Goal: Task Accomplishment & Management: Manage account settings

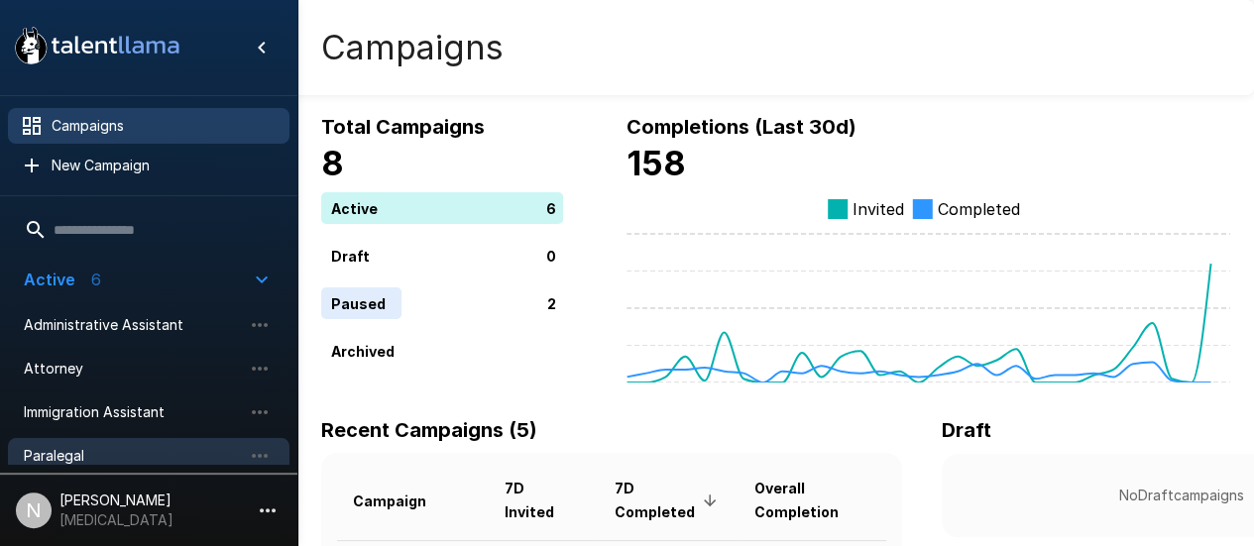
click at [73, 455] on span "Paralegal" at bounding box center [133, 456] width 218 height 20
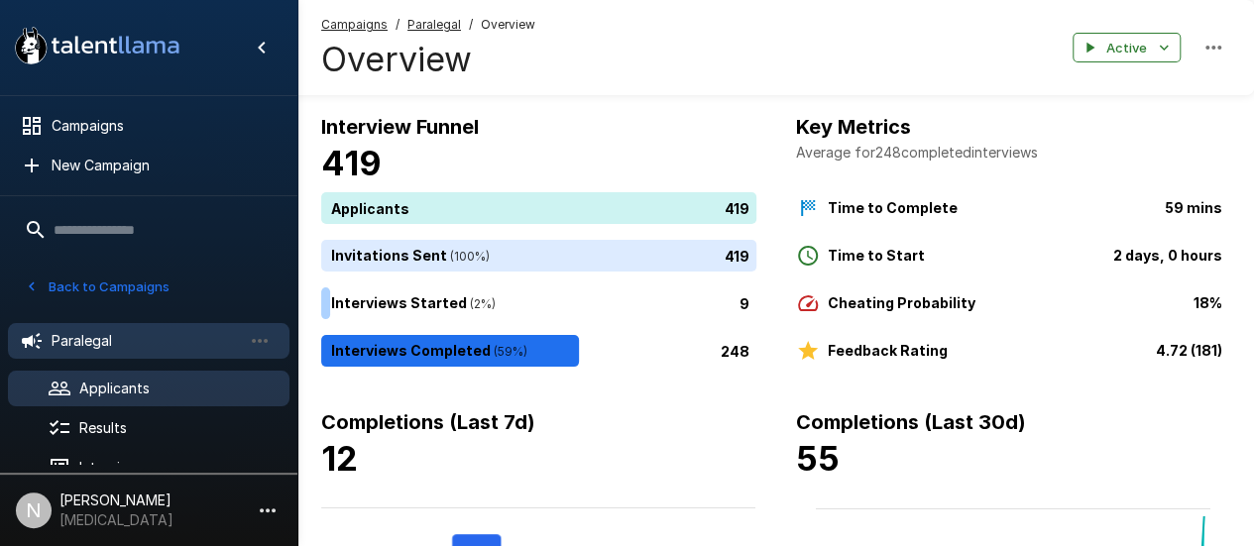
click at [123, 381] on span "Applicants" at bounding box center [176, 389] width 194 height 20
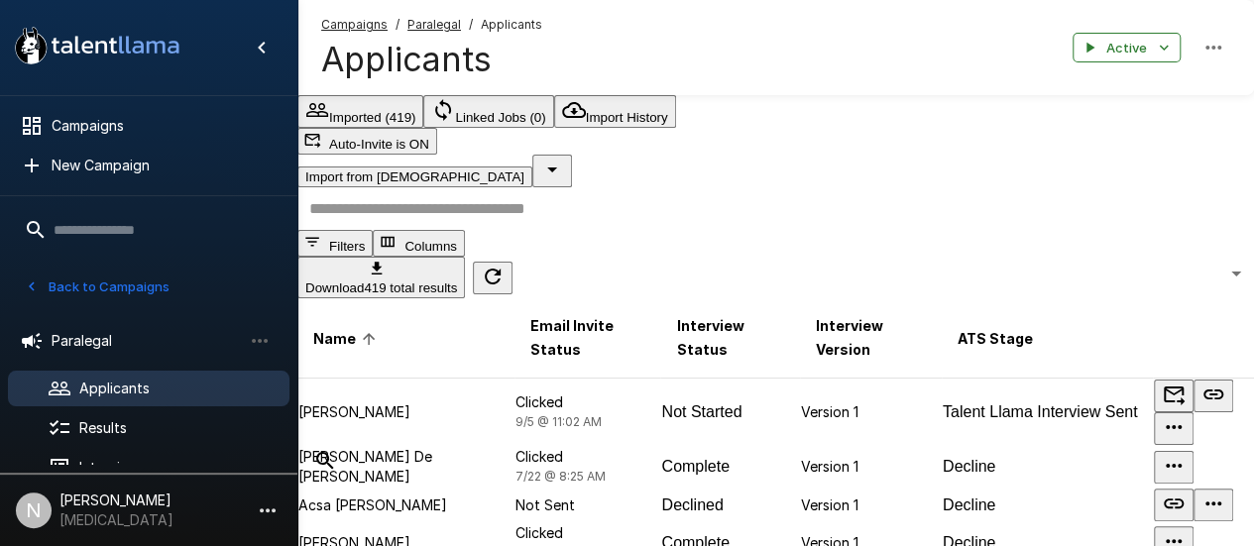
click at [506, 207] on input "text" at bounding box center [787, 208] width 981 height 43
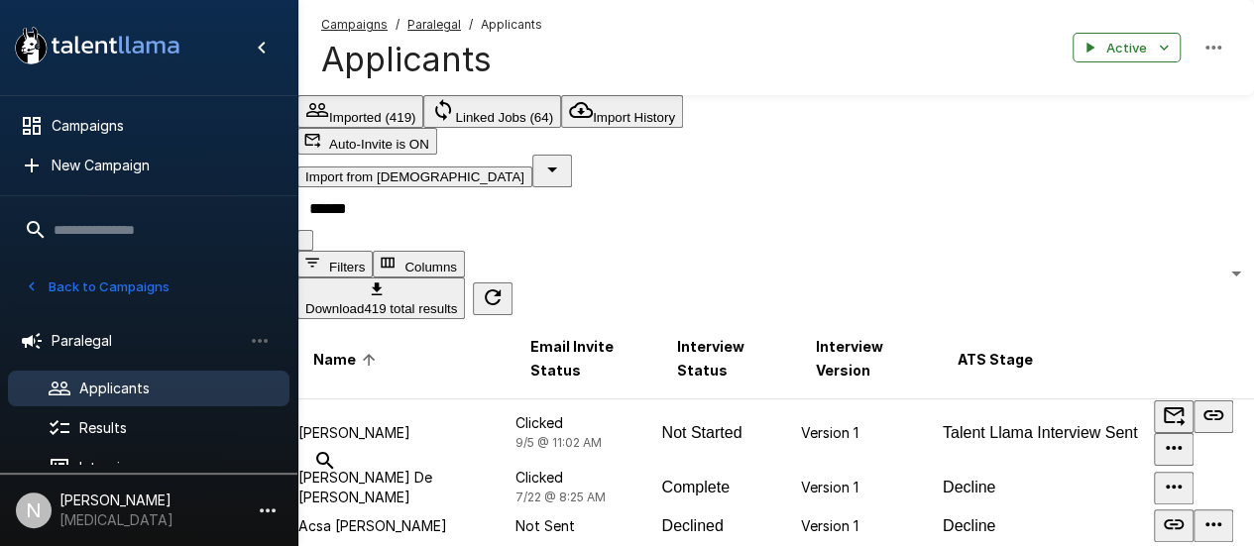
type input "******"
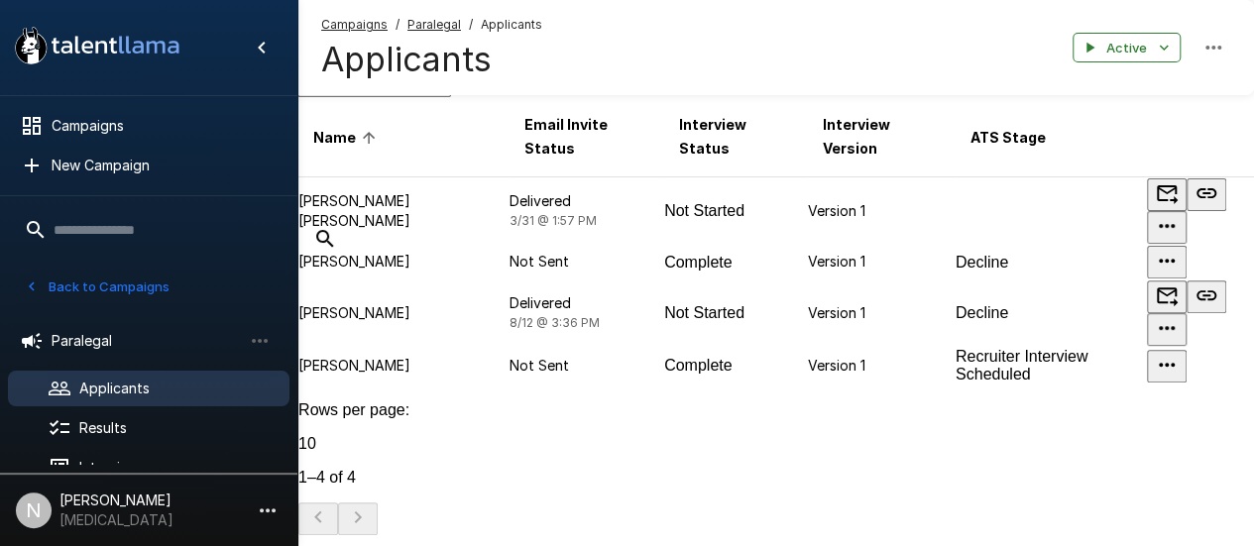
scroll to position [280, 0]
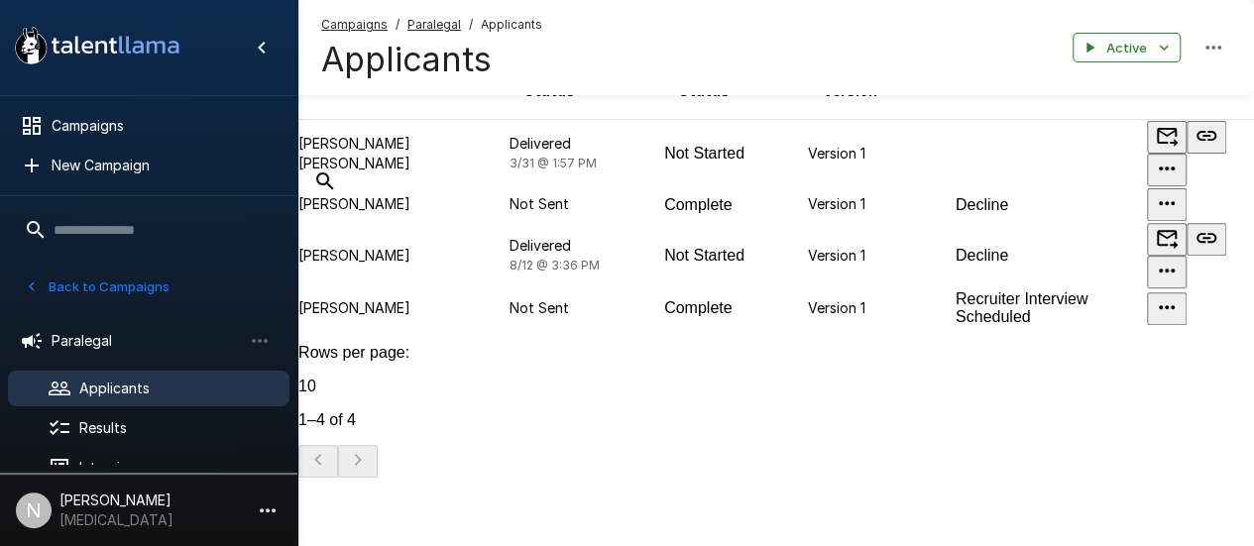
click at [356, 318] on p "[PERSON_NAME]" at bounding box center [402, 308] width 209 height 20
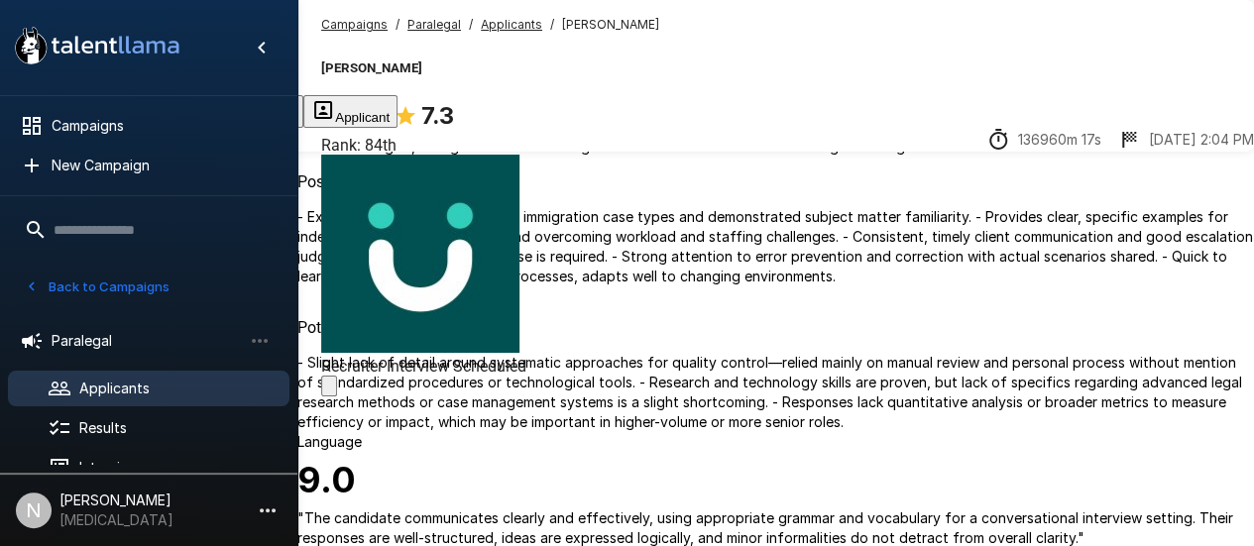
click at [199, 118] on button "Transcript" at bounding box center [150, 111] width 98 height 33
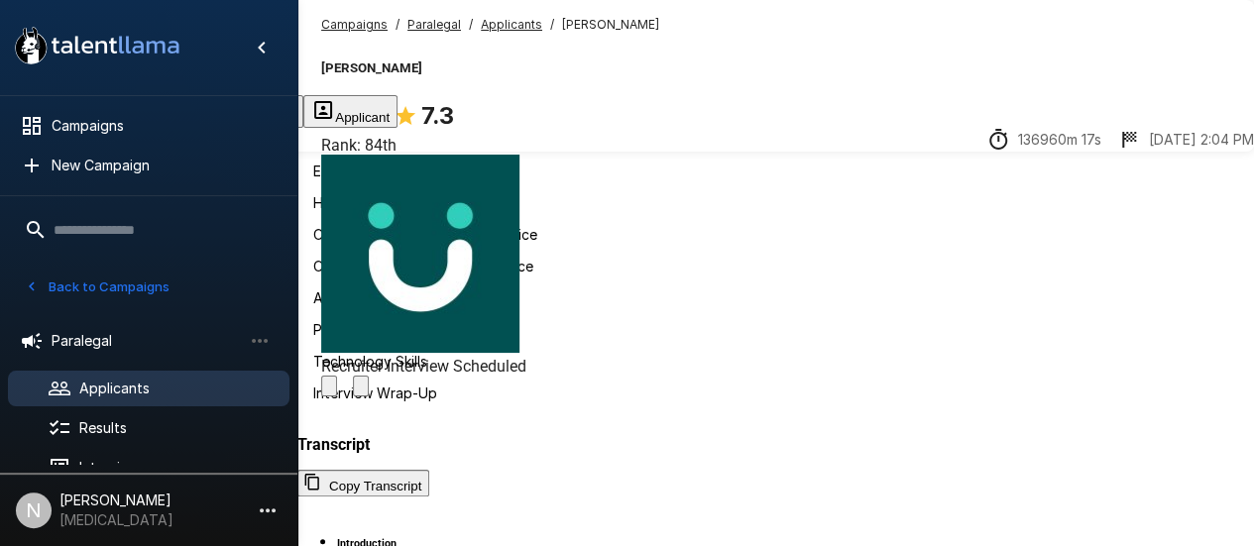
scroll to position [1785, 0]
